Goal: Task Accomplishment & Management: Use online tool/utility

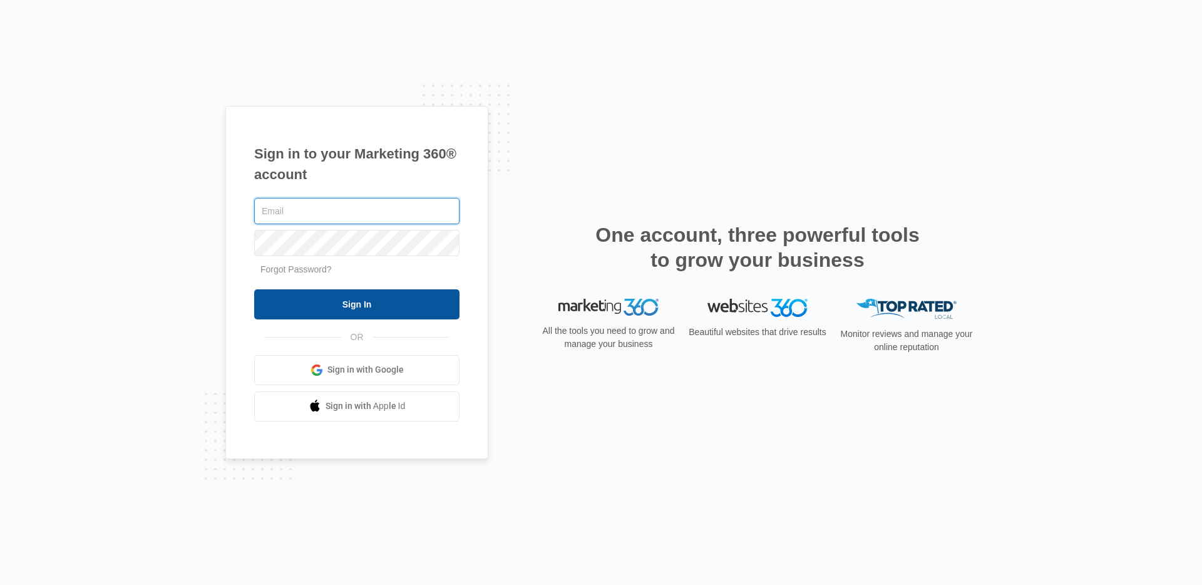
type input "[EMAIL_ADDRESS][PERSON_NAME][DOMAIN_NAME]"
click at [391, 297] on input "Sign In" at bounding box center [356, 304] width 205 height 30
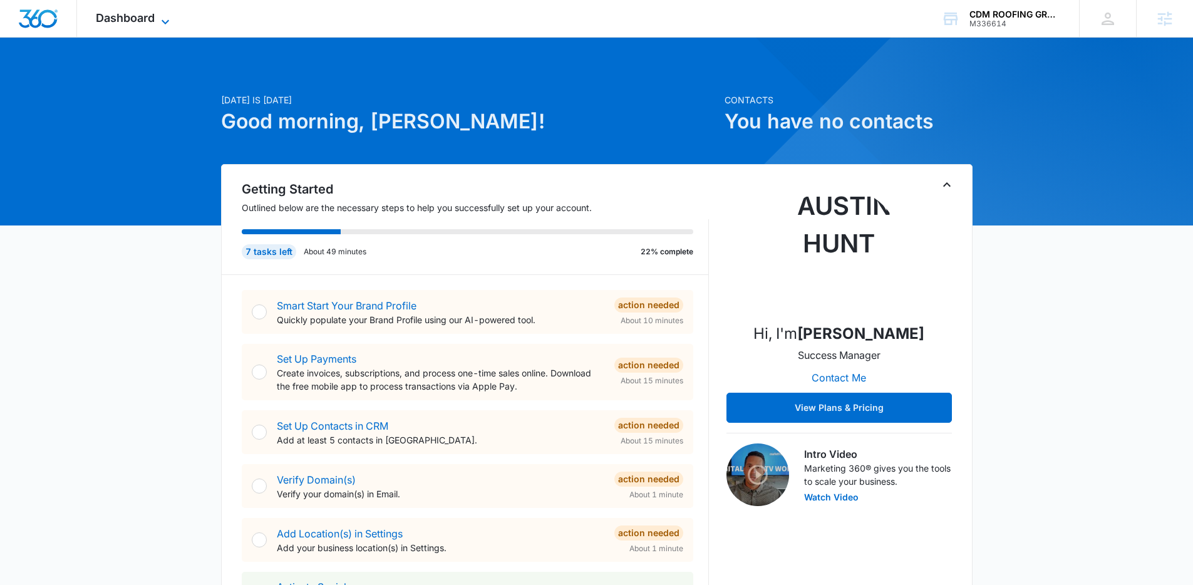
click at [148, 22] on span "Dashboard" at bounding box center [125, 17] width 59 height 13
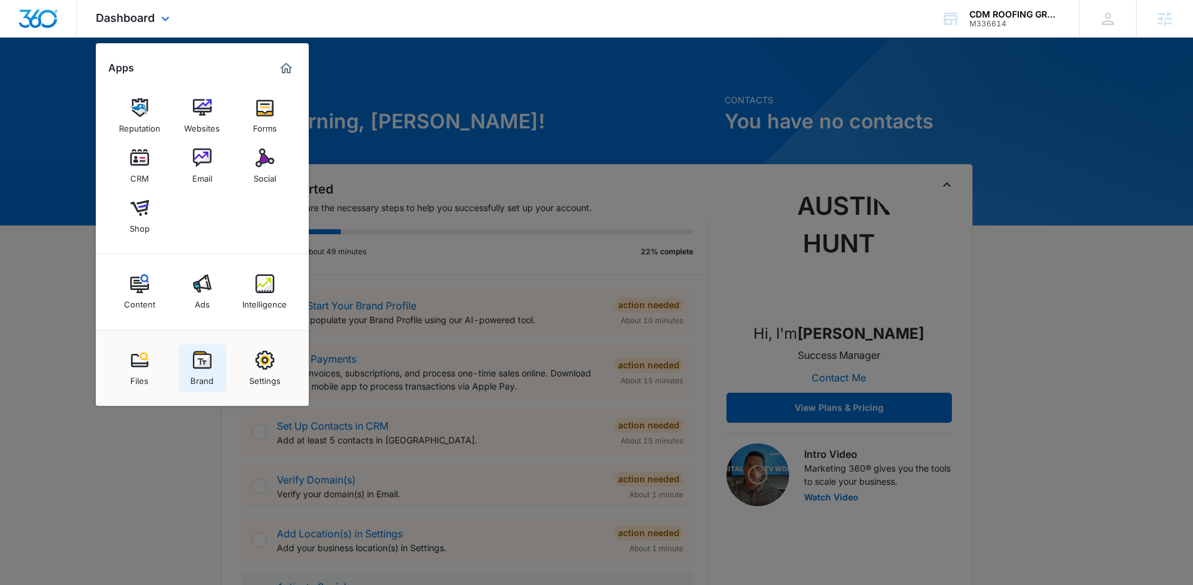
click at [210, 372] on div "Brand" at bounding box center [201, 377] width 23 height 16
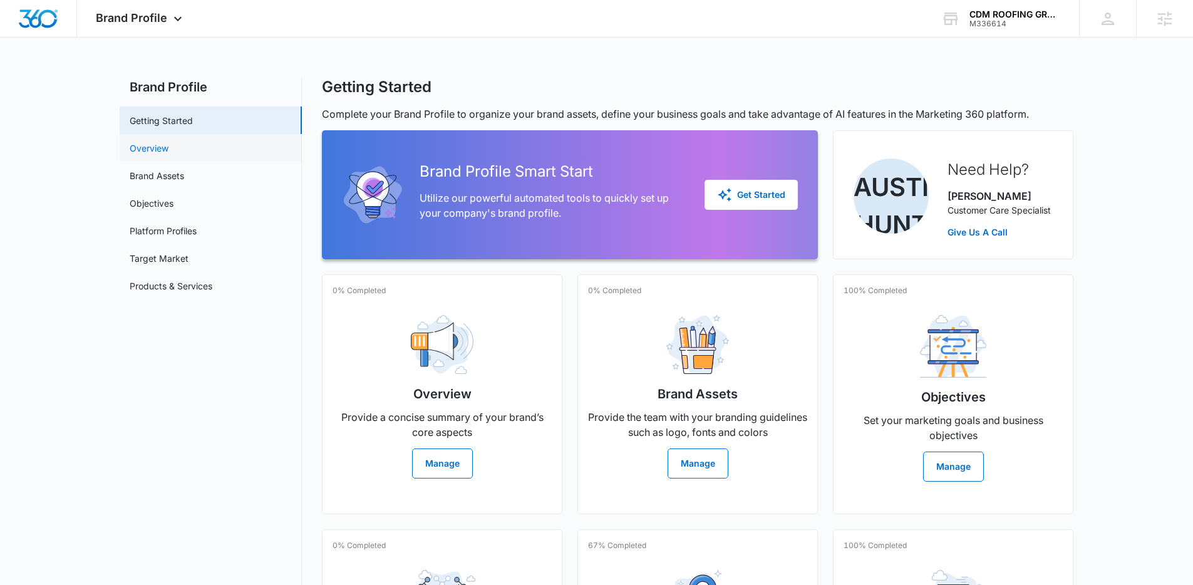
click at [168, 155] on link "Overview" at bounding box center [149, 147] width 39 height 13
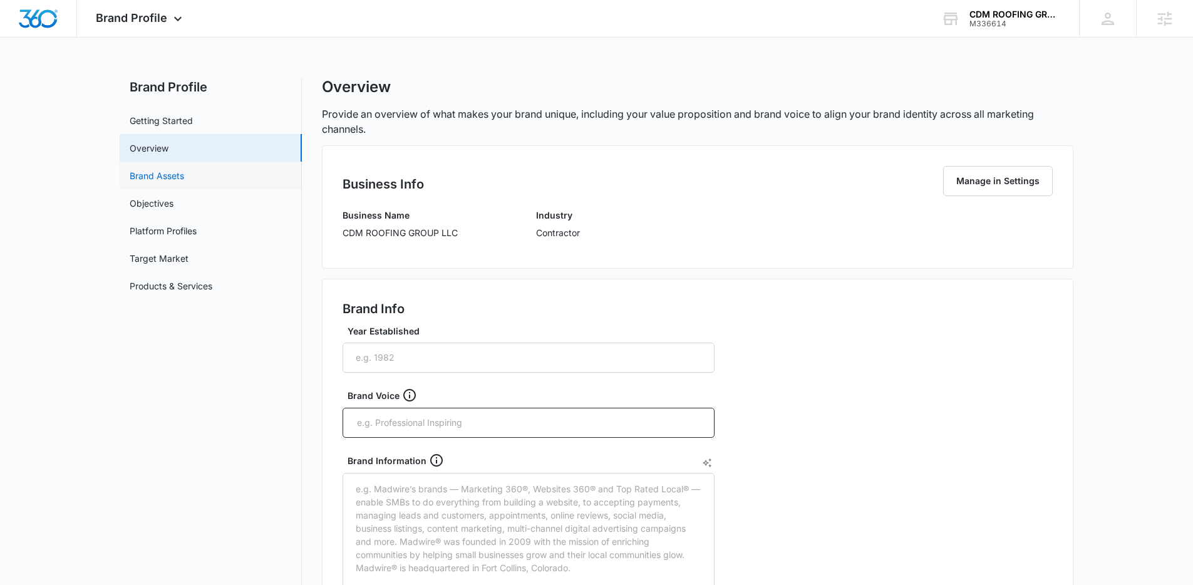
click at [184, 171] on link "Brand Assets" at bounding box center [157, 175] width 54 height 13
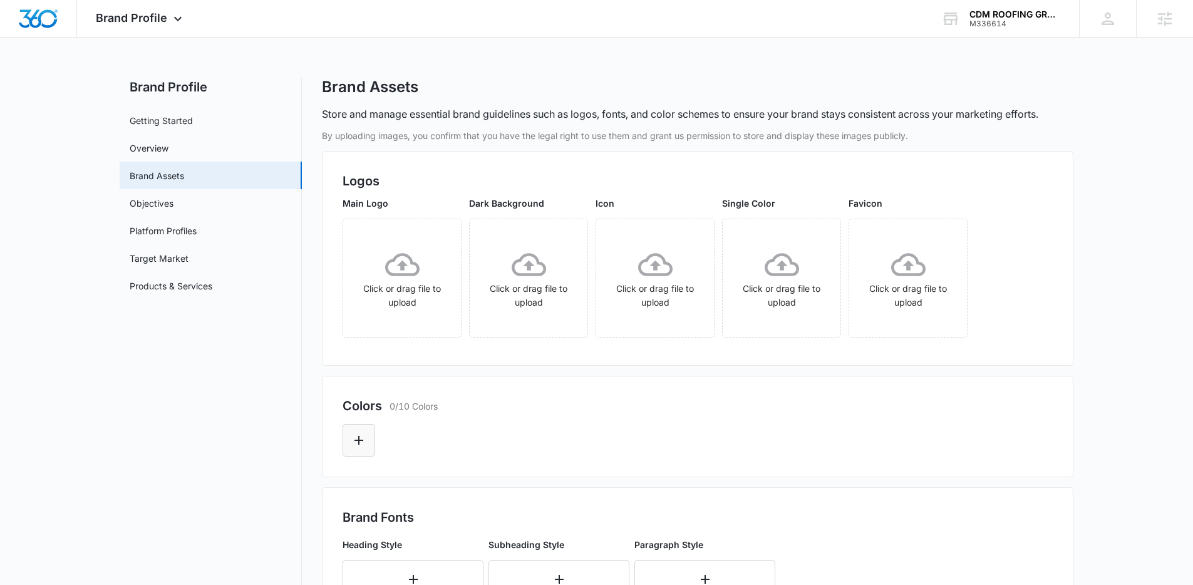
click at [367, 436] on button "Edit Color" at bounding box center [358, 440] width 33 height 33
click at [908, 387] on div "Colors 0/10 Colors" at bounding box center [697, 426] width 751 height 101
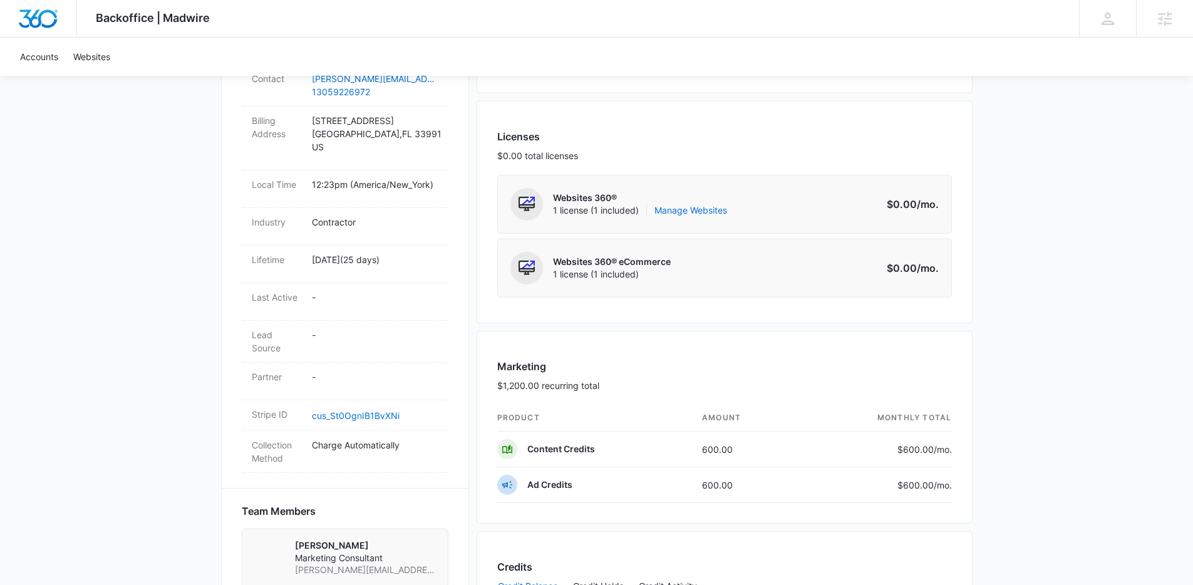
scroll to position [470, 0]
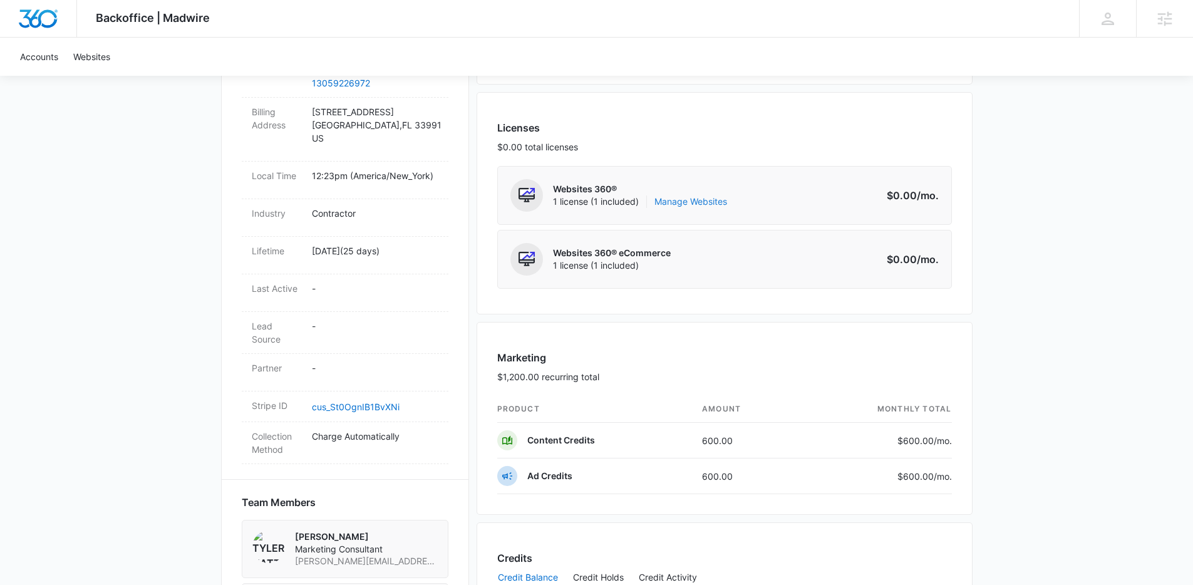
click at [682, 200] on link "Manage Websites" at bounding box center [690, 201] width 73 height 13
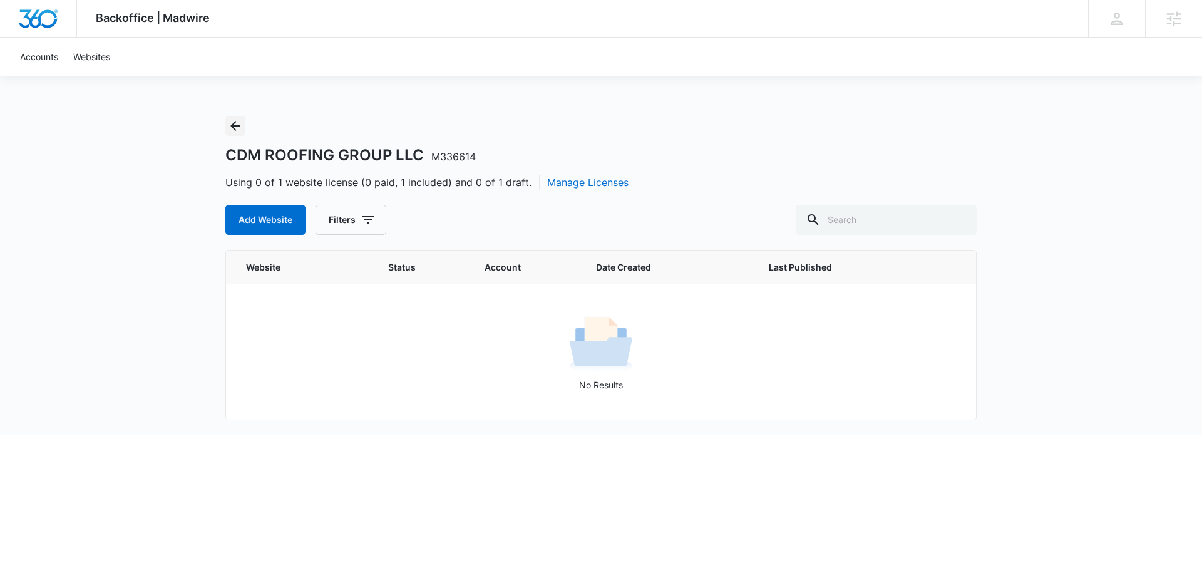
click at [234, 125] on icon "Back" at bounding box center [235, 126] width 10 height 10
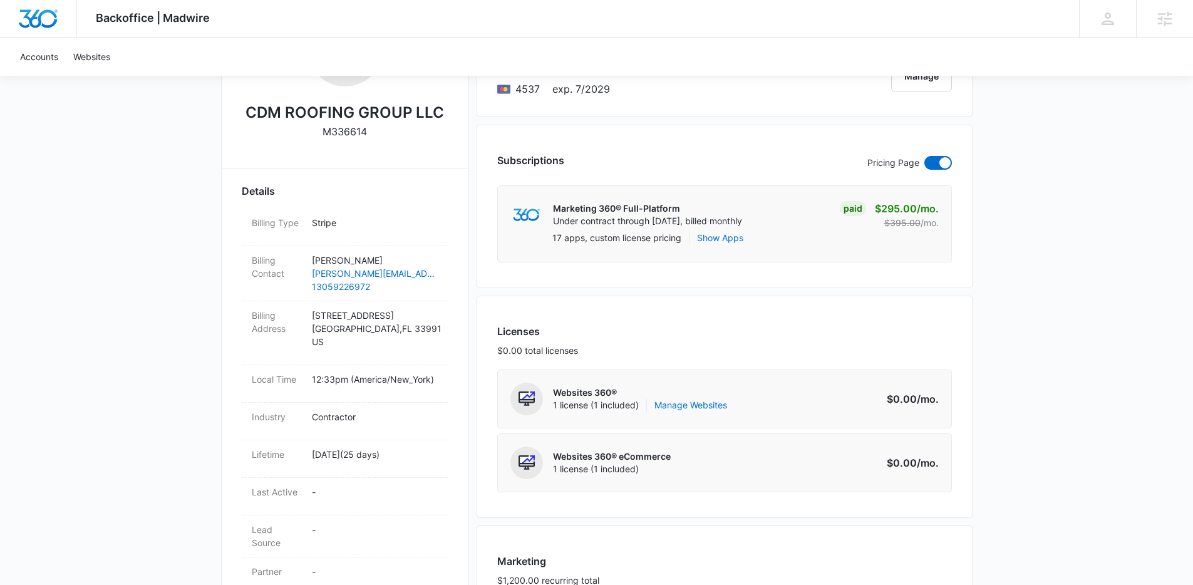
scroll to position [269, 0]
click at [696, 414] on div "Websites 360® 1 license (1 included) Manage Websites Amount $0.00 /mo." at bounding box center [724, 397] width 455 height 59
click at [691, 403] on link "Manage Websites" at bounding box center [690, 403] width 73 height 13
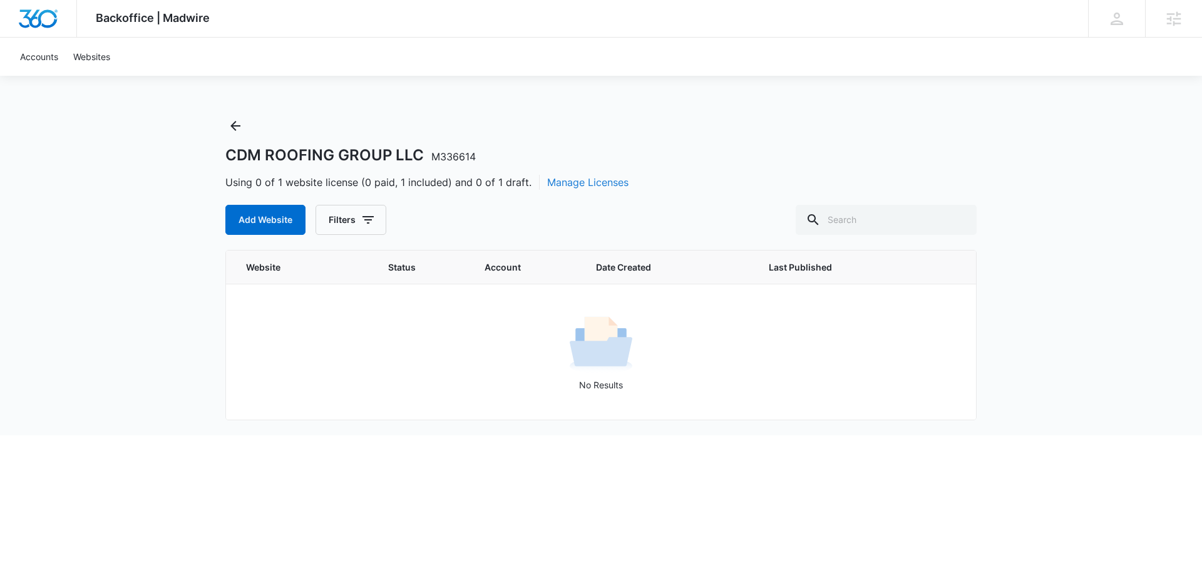
click at [589, 185] on button "Manage Licenses" at bounding box center [587, 182] width 81 height 15
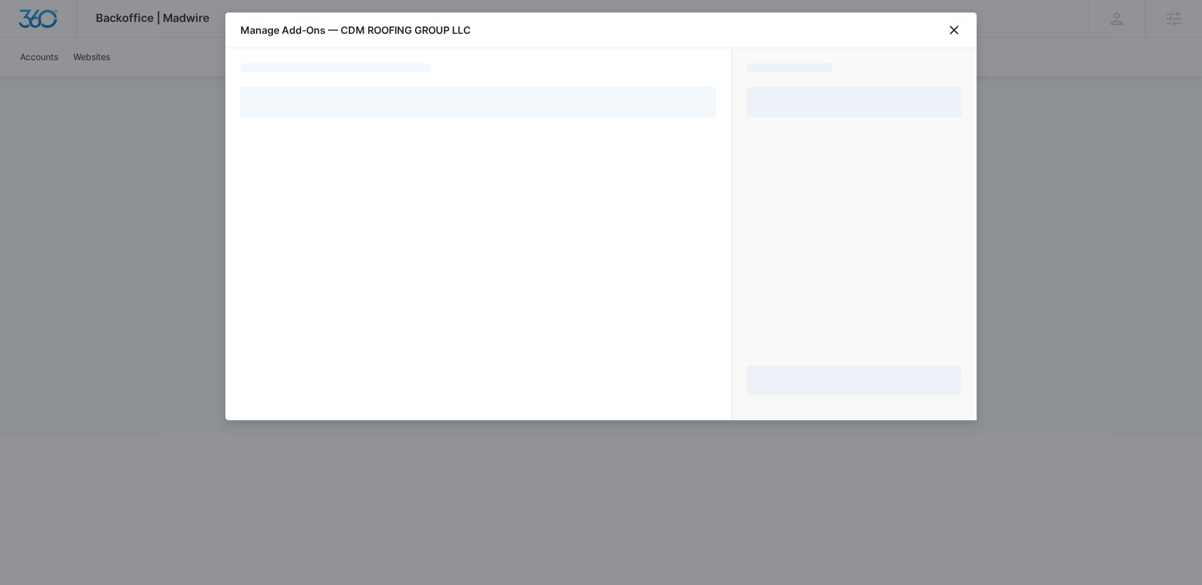
select select "pm_1S1Ur5A4n8RTgNjUDG5tZf00"
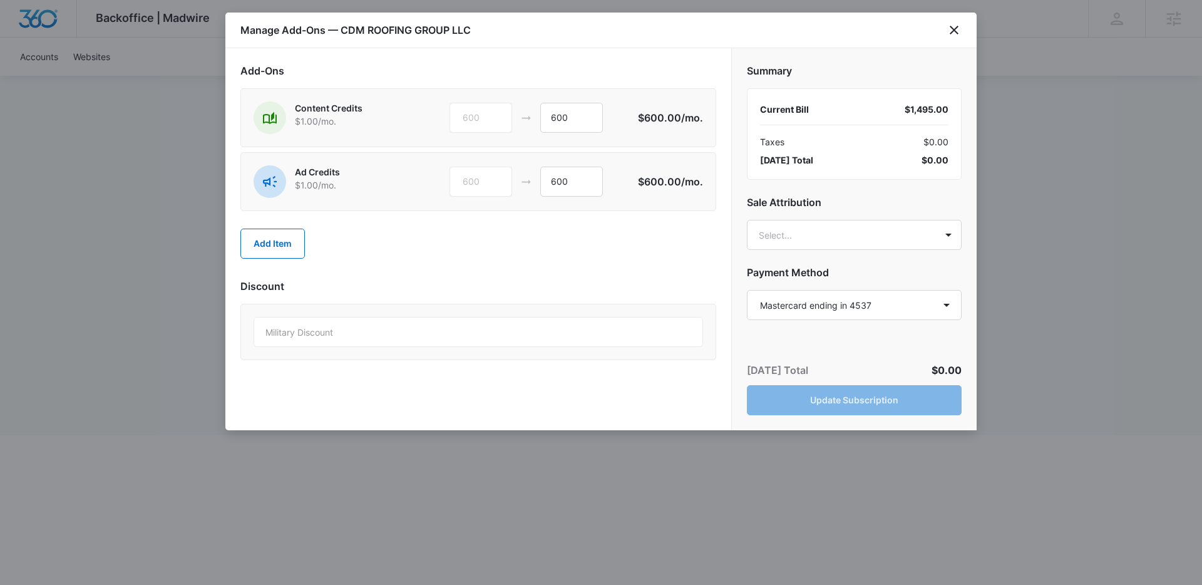
click at [159, 197] on div at bounding box center [601, 292] width 1202 height 585
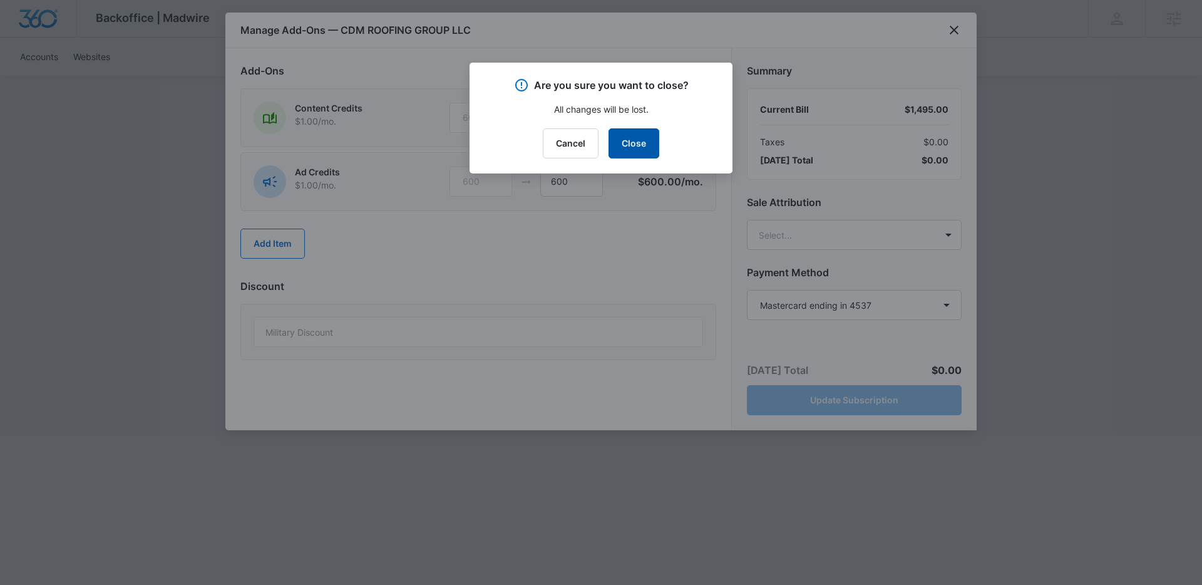
click at [645, 145] on button "Close" at bounding box center [634, 143] width 51 height 30
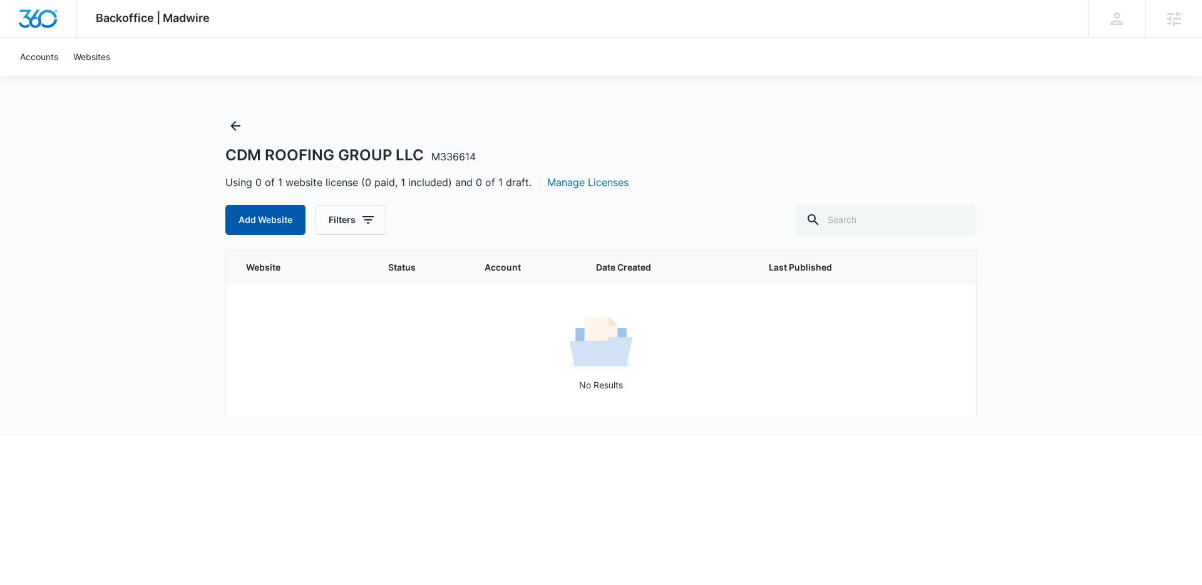
click at [294, 233] on button "Add Website" at bounding box center [265, 220] width 80 height 30
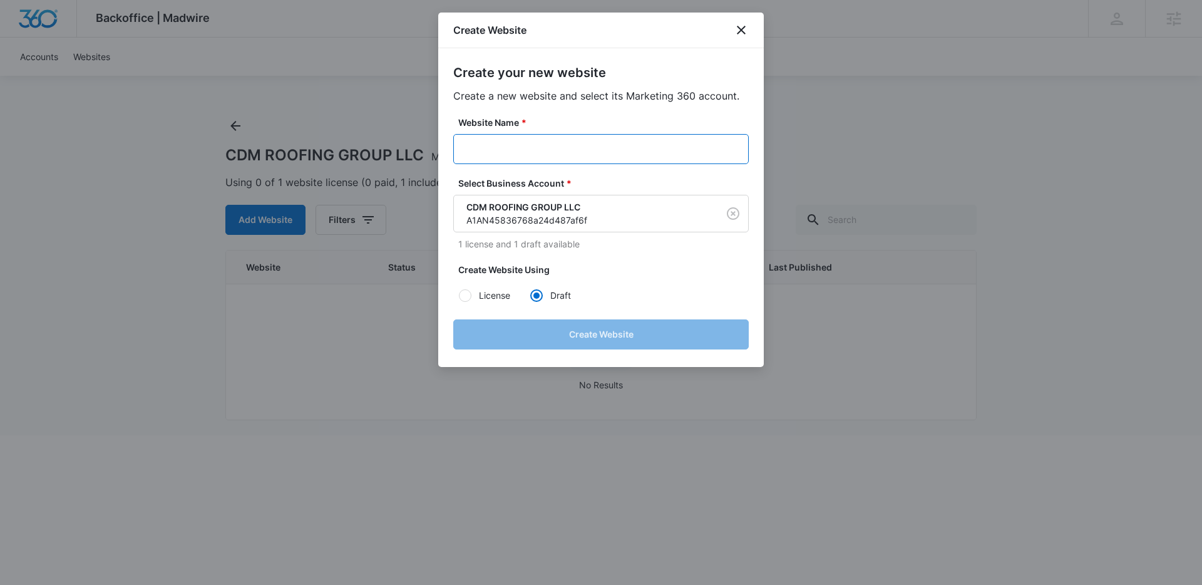
click at [541, 149] on input "Website Name *" at bounding box center [601, 149] width 296 height 30
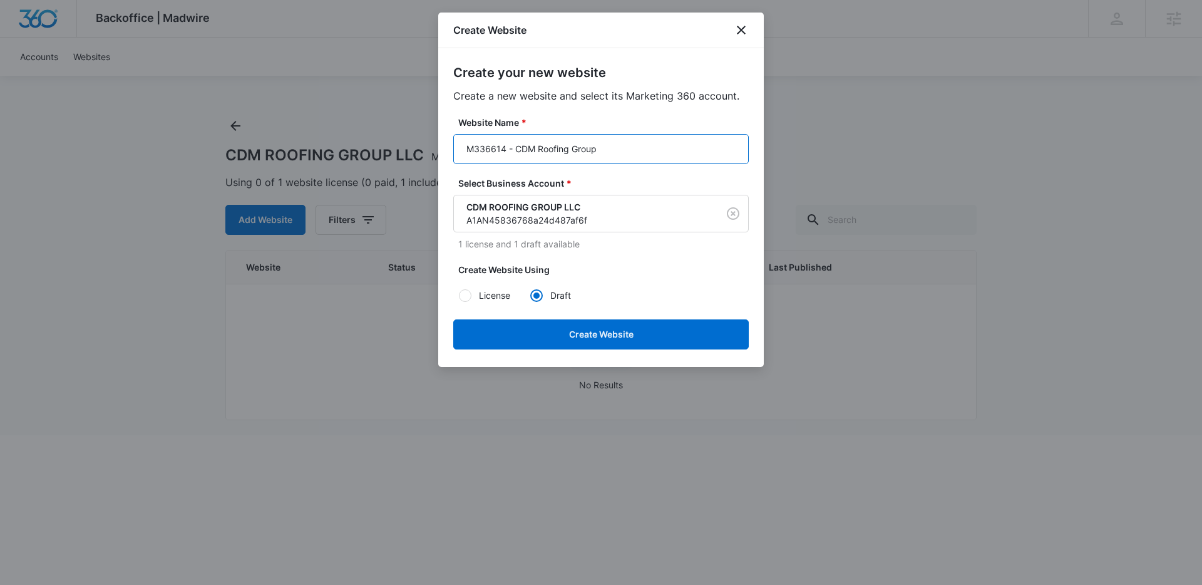
drag, startPoint x: 618, startPoint y: 150, endPoint x: 512, endPoint y: 157, distance: 106.7
click at [512, 157] on input "M336614 - CDM Roofing Group" at bounding box center [601, 149] width 296 height 30
paste input "LLC"
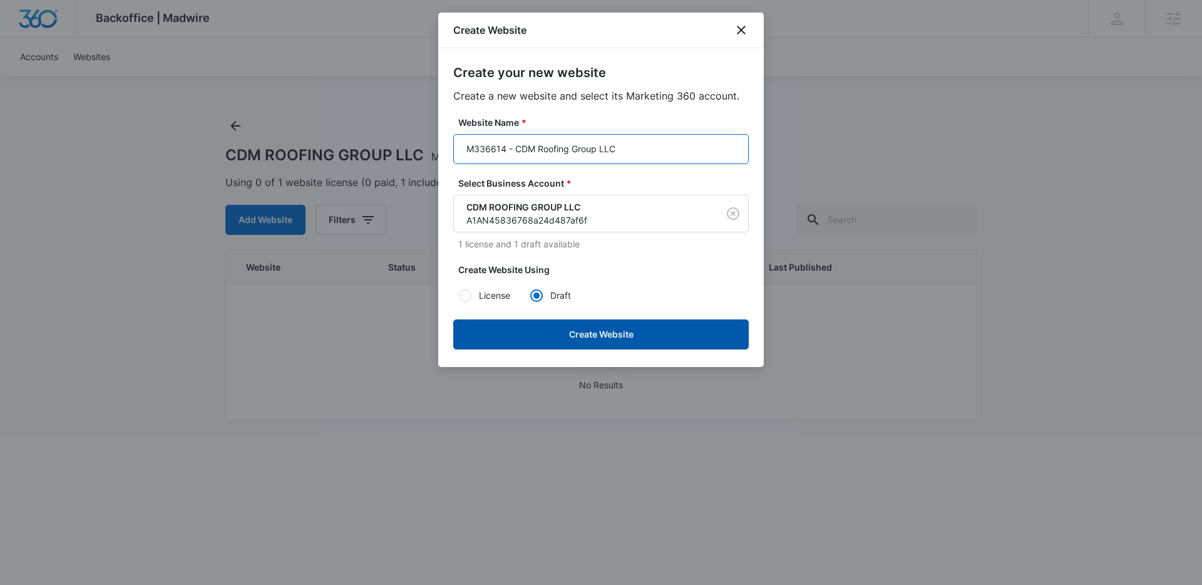
type input "M336614 - CDM Roofing Group LLC"
click at [578, 337] on button "Create Website" at bounding box center [601, 334] width 296 height 30
